Goal: Task Accomplishment & Management: Use online tool/utility

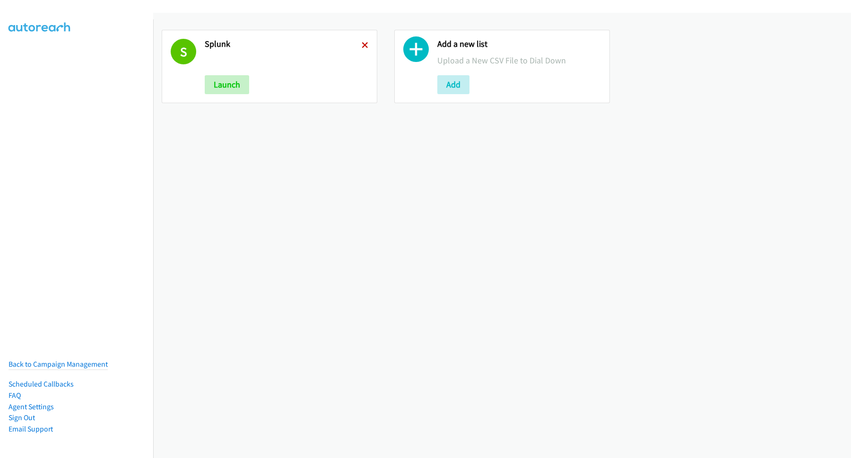
click at [362, 45] on icon at bounding box center [365, 46] width 7 height 7
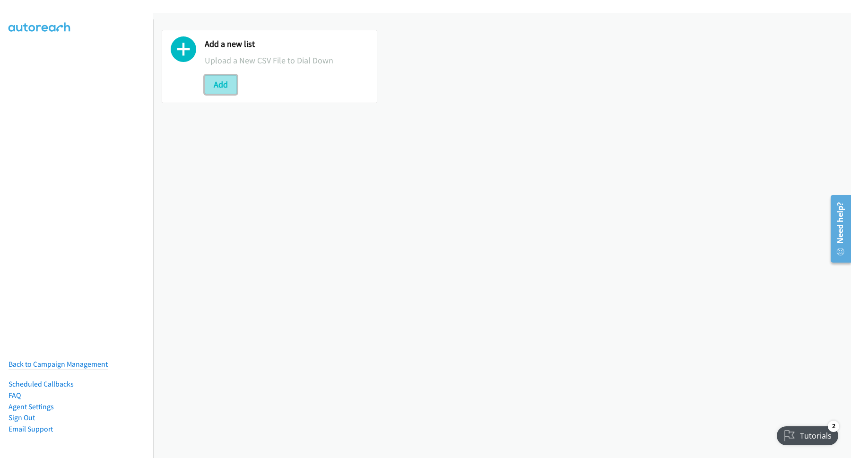
click at [228, 80] on button "Add" at bounding box center [221, 84] width 32 height 19
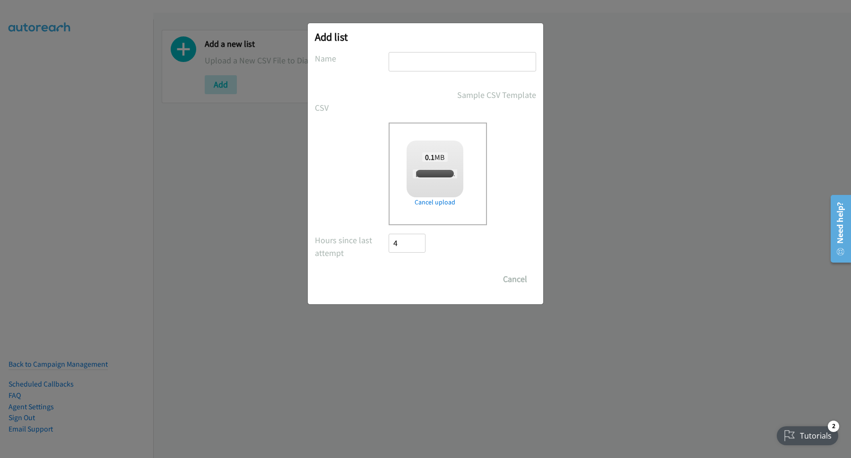
checkbox input "true"
click at [472, 61] on input "text" at bounding box center [463, 61] width 148 height 19
type input "STH"
click at [427, 280] on input "Save List" at bounding box center [414, 279] width 50 height 19
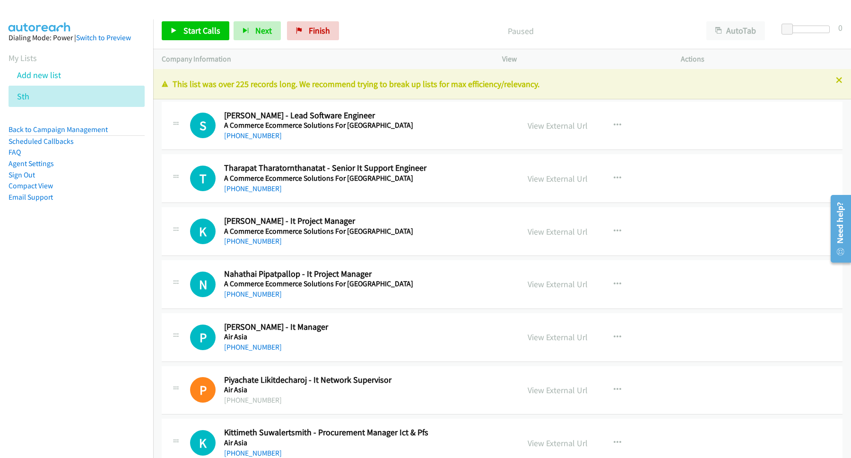
click at [87, 128] on link "Back to Campaign Management" at bounding box center [58, 129] width 99 height 9
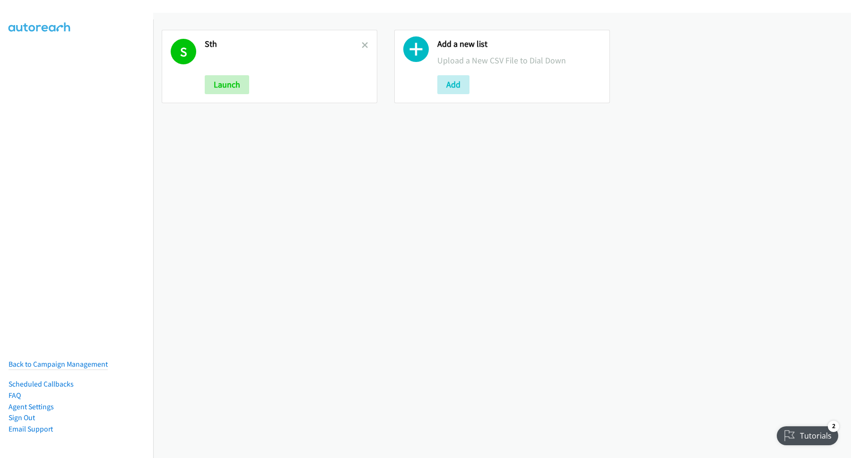
click at [366, 47] on div "S Sth Launch" at bounding box center [270, 66] width 216 height 73
click at [365, 47] on div "S Sth Launch" at bounding box center [270, 66] width 216 height 73
click at [364, 47] on icon at bounding box center [365, 46] width 7 height 7
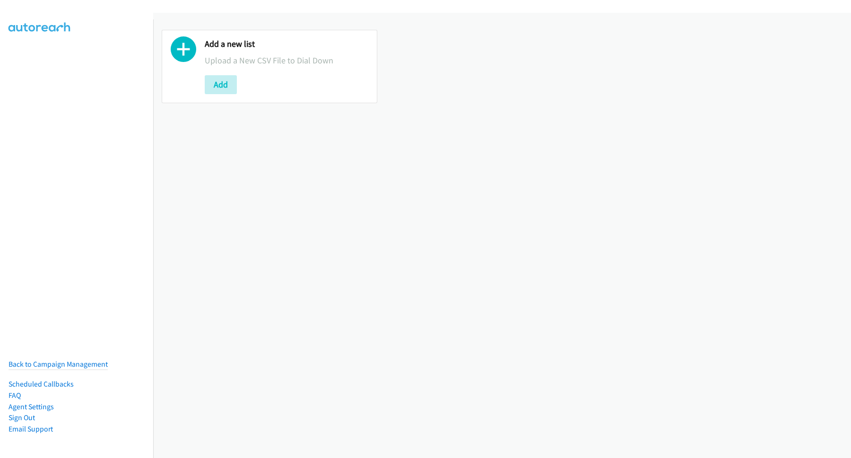
drag, startPoint x: 0, startPoint y: 0, endPoint x: 213, endPoint y: 71, distance: 224.4
click at [213, 71] on div "Add a new list Upload a New CSV File to Dial Down Add" at bounding box center [287, 66] width 164 height 55
click at [217, 89] on button "Add" at bounding box center [221, 84] width 32 height 19
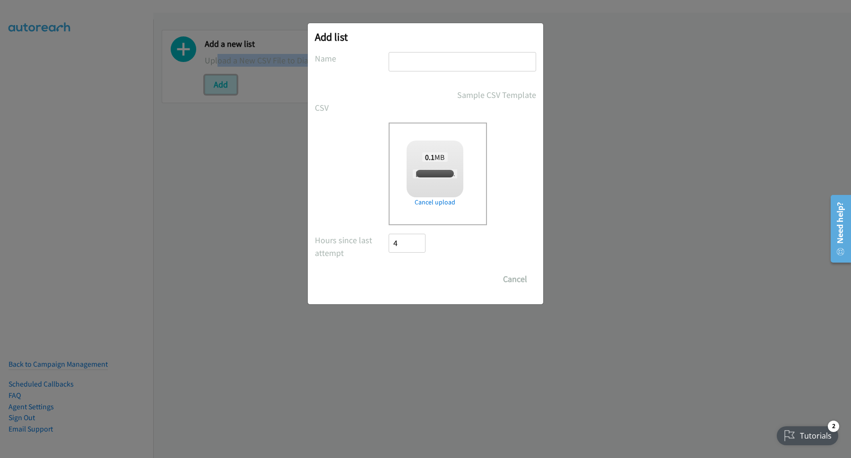
checkbox input "true"
click at [450, 60] on input "text" at bounding box center [463, 61] width 148 height 19
type input "STH"
click at [431, 282] on input "Save List" at bounding box center [414, 279] width 50 height 19
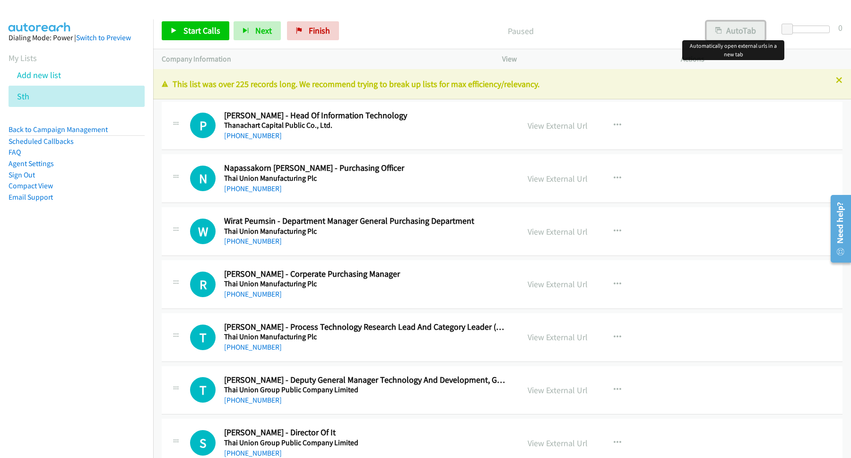
click at [724, 29] on button "AutoTab" at bounding box center [735, 30] width 59 height 19
click at [204, 33] on span "Start Calls" at bounding box center [201, 30] width 37 height 11
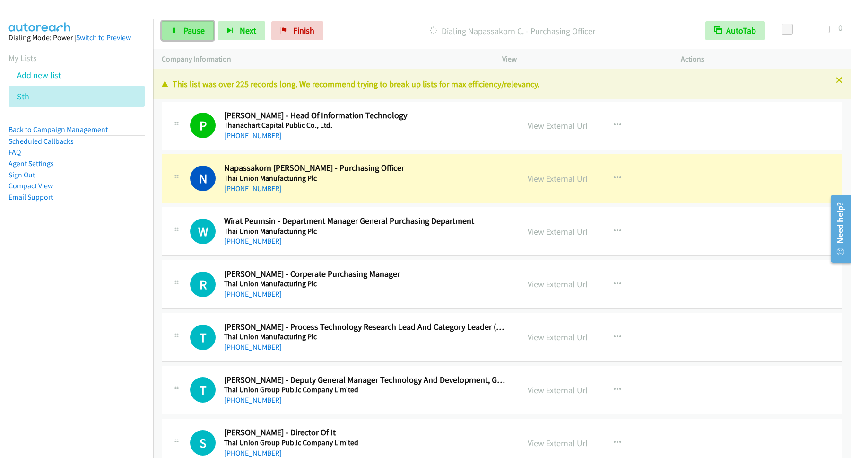
click at [199, 39] on link "Pause" at bounding box center [188, 30] width 52 height 19
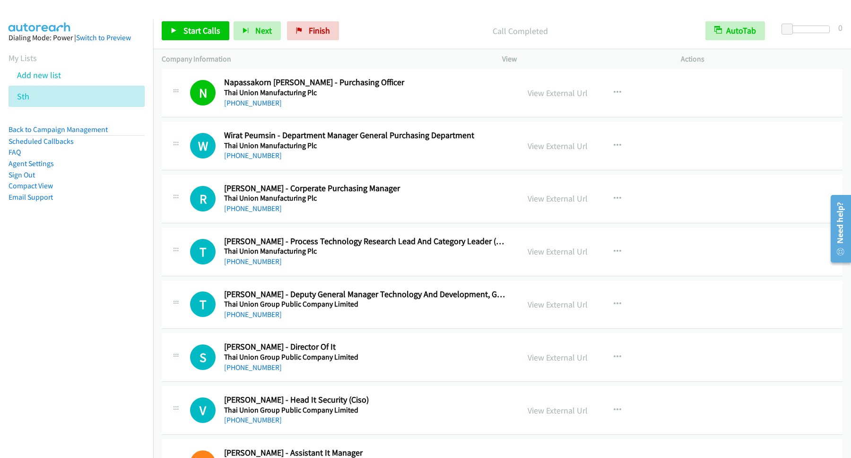
scroll to position [128, 0]
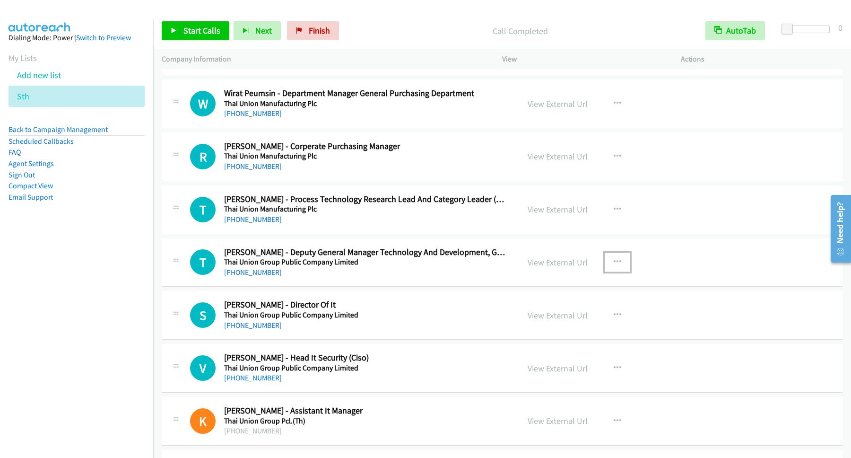
click at [630, 264] on button "button" at bounding box center [618, 261] width 26 height 19
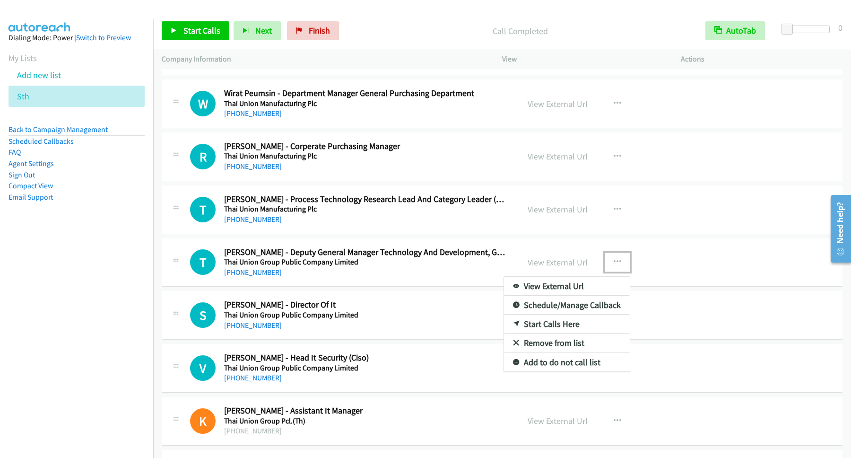
click at [597, 323] on link "Start Calls Here" at bounding box center [567, 323] width 126 height 19
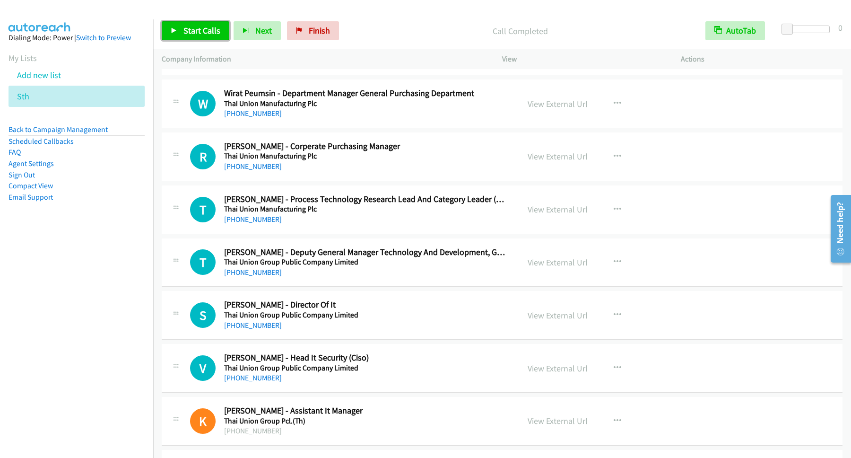
click at [215, 34] on span "Start Calls" at bounding box center [201, 30] width 37 height 11
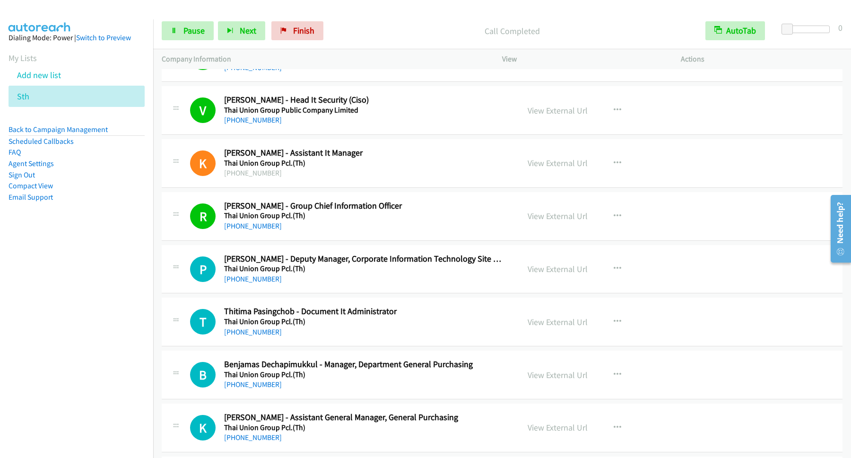
scroll to position [357, 0]
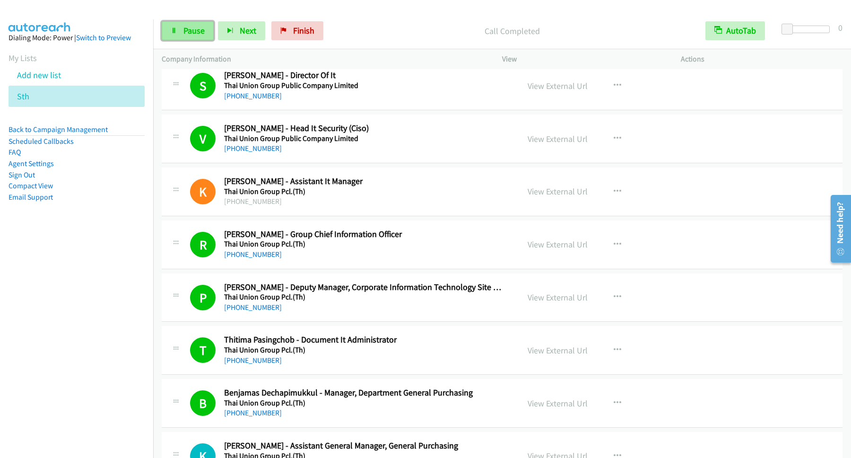
click at [191, 33] on span "Pause" at bounding box center [193, 30] width 21 height 11
click at [198, 12] on div at bounding box center [421, 18] width 843 height 36
click at [63, 130] on link "Back to Campaign Management" at bounding box center [58, 129] width 99 height 9
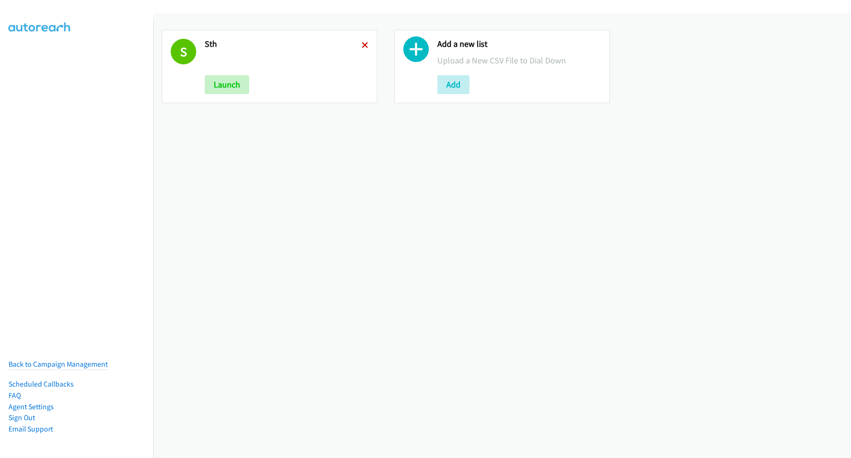
click at [362, 46] on icon at bounding box center [365, 46] width 7 height 7
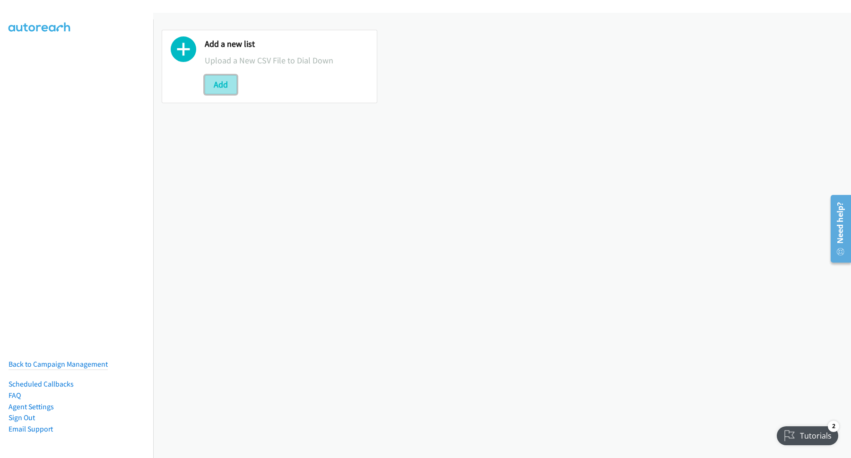
click at [220, 87] on button "Add" at bounding box center [221, 84] width 32 height 19
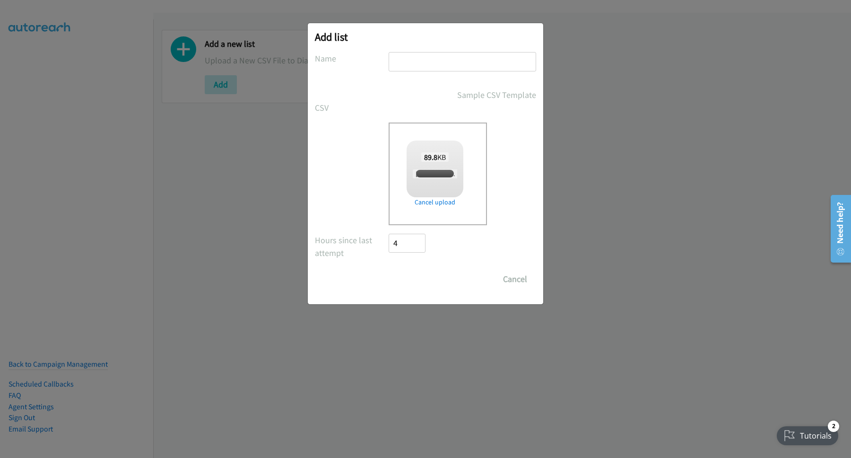
click at [442, 63] on input "text" at bounding box center [463, 61] width 148 height 19
checkbox input "true"
type input "STH"
click at [423, 278] on input "Save List" at bounding box center [414, 279] width 50 height 19
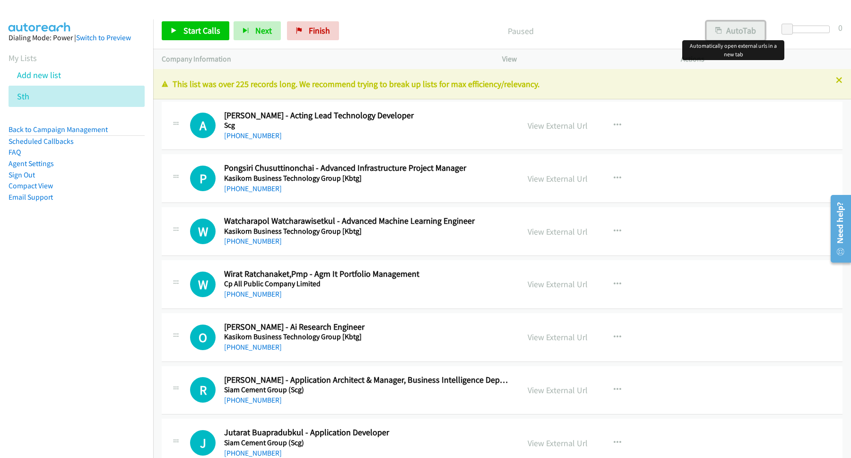
click at [721, 26] on button "AutoTab" at bounding box center [735, 30] width 59 height 19
click at [194, 26] on span "Start Calls" at bounding box center [201, 30] width 37 height 11
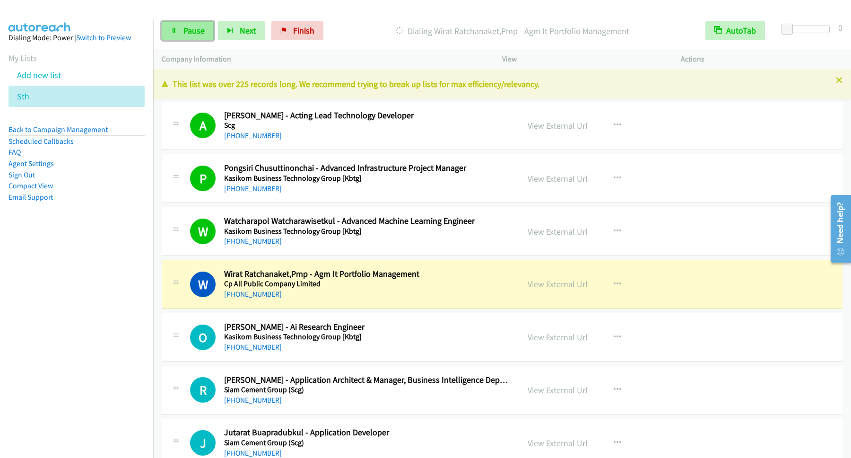
click at [190, 33] on span "Pause" at bounding box center [193, 30] width 21 height 11
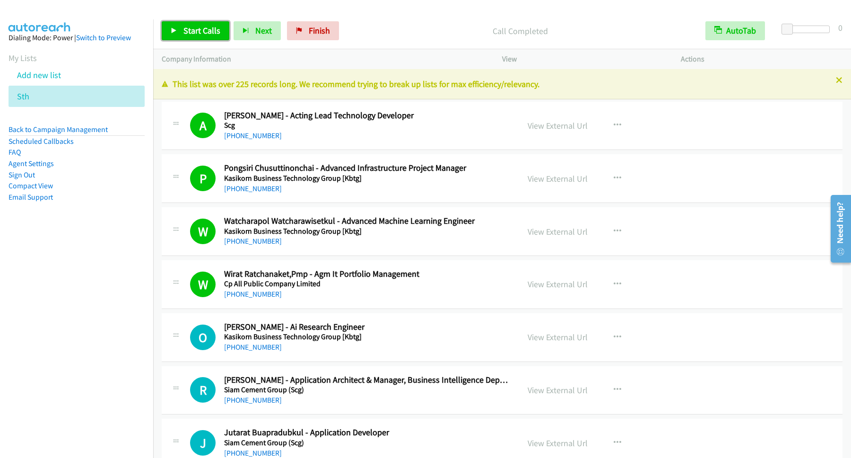
click at [200, 40] on link "Start Calls" at bounding box center [196, 30] width 68 height 19
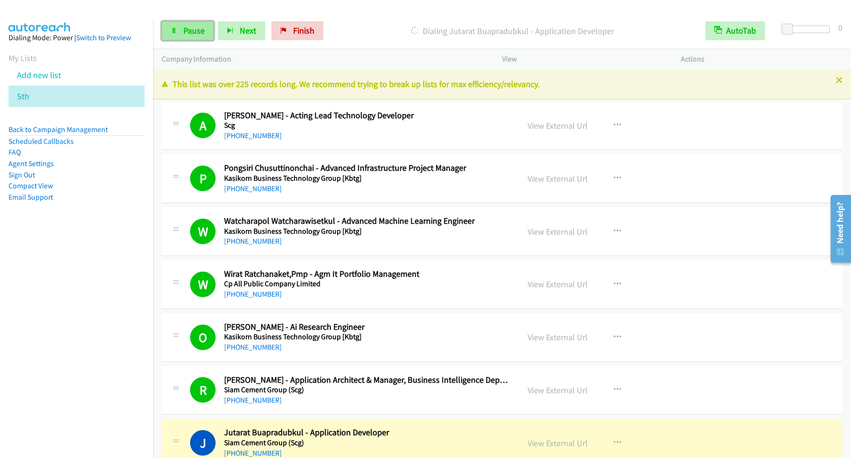
click at [194, 24] on link "Pause" at bounding box center [188, 30] width 52 height 19
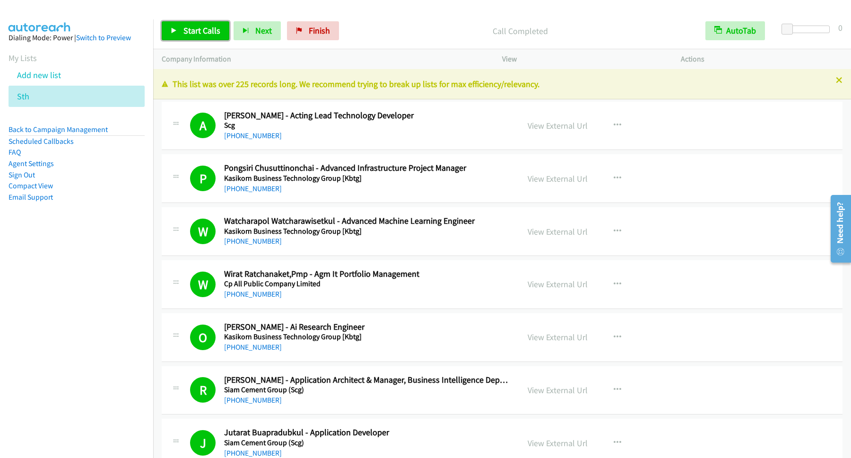
click at [207, 30] on span "Start Calls" at bounding box center [201, 30] width 37 height 11
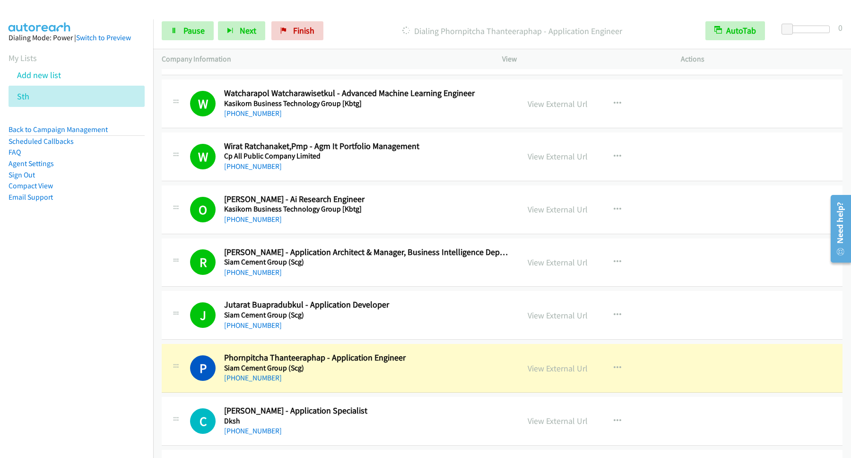
scroll to position [255, 0]
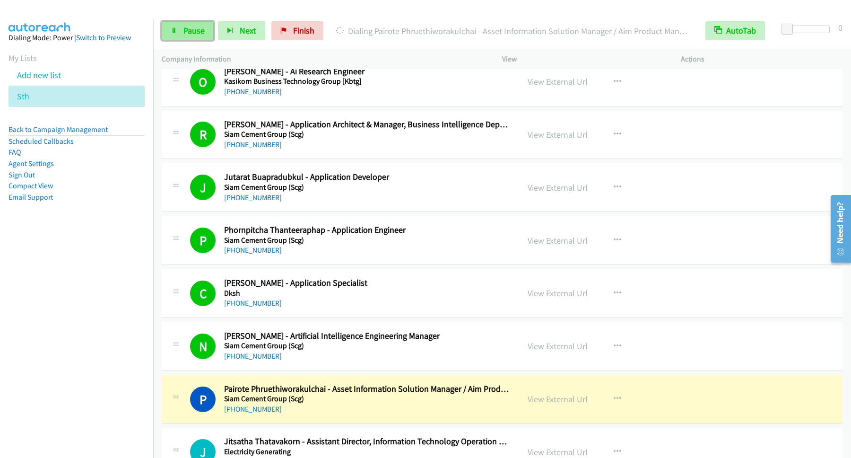
click at [185, 30] on span "Pause" at bounding box center [193, 30] width 21 height 11
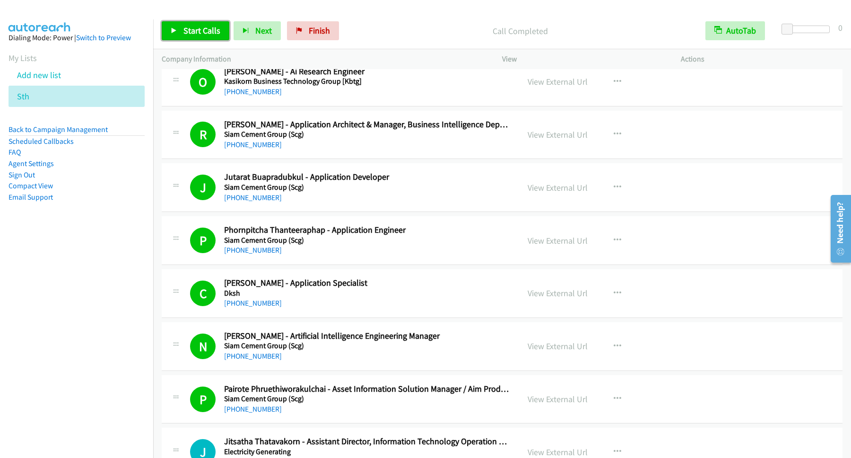
click at [196, 24] on link "Start Calls" at bounding box center [196, 30] width 68 height 19
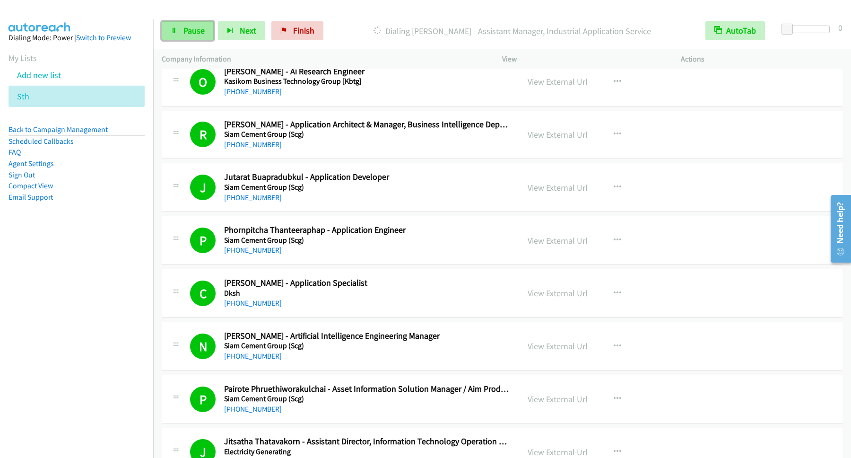
click at [194, 34] on span "Pause" at bounding box center [193, 30] width 21 height 11
click at [212, 35] on span "Start Calls" at bounding box center [201, 30] width 37 height 11
click at [194, 33] on span "Pause" at bounding box center [193, 30] width 21 height 11
click at [207, 33] on span "Start Calls" at bounding box center [201, 30] width 37 height 11
click at [208, 34] on link "Pause" at bounding box center [188, 30] width 52 height 19
